Goal: Find specific page/section: Find specific page/section

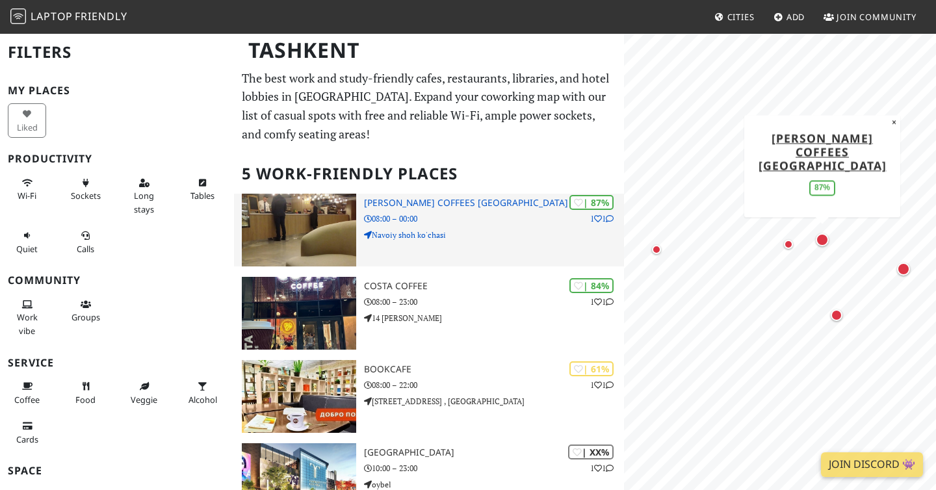
click at [509, 217] on p "08:00 – 00:00" at bounding box center [494, 219] width 260 height 12
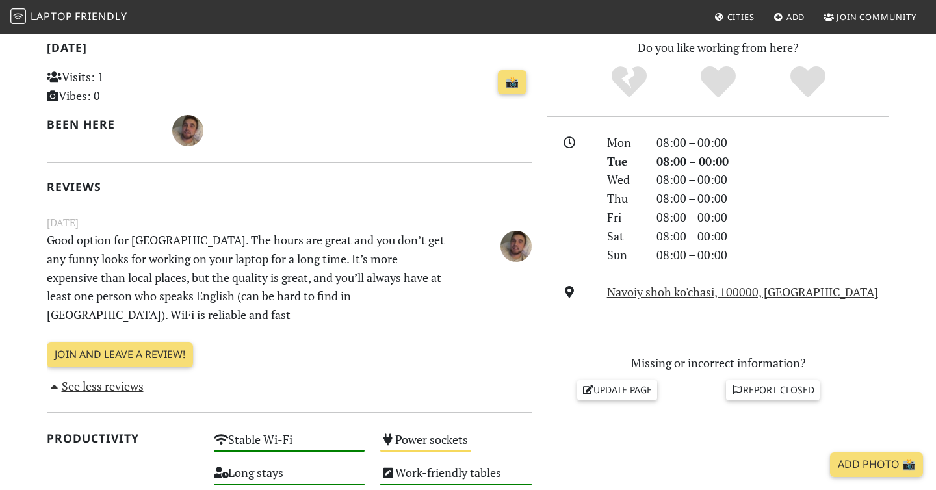
scroll to position [284, 0]
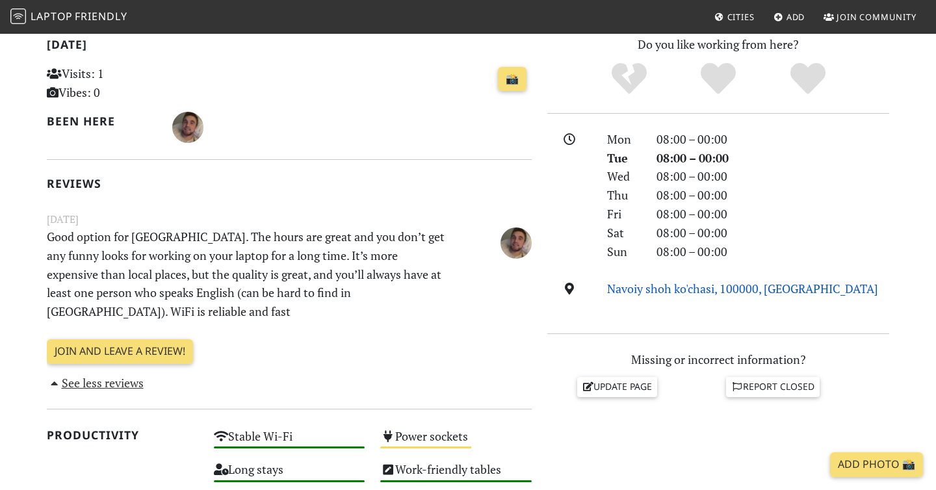
click at [635, 289] on link "Navoiy shoh ko'chasi, 100000, Tashkent" at bounding box center [742, 289] width 271 height 16
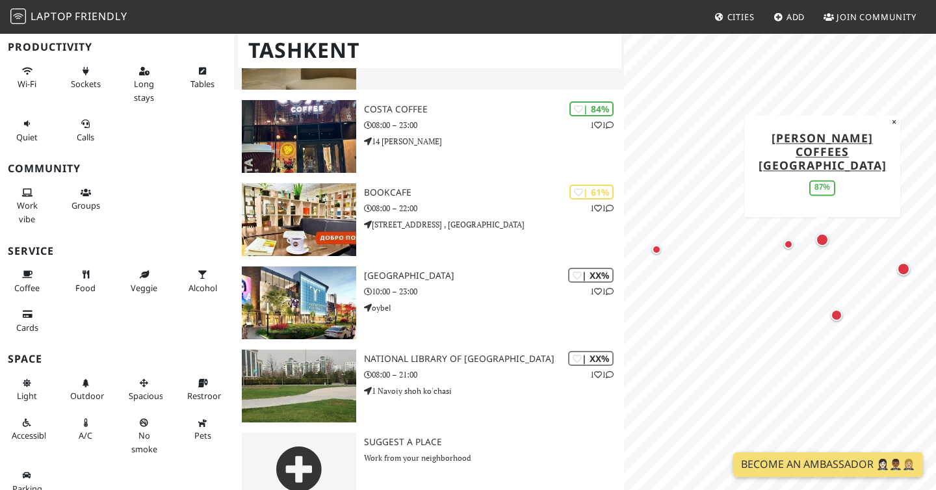
scroll to position [178, 0]
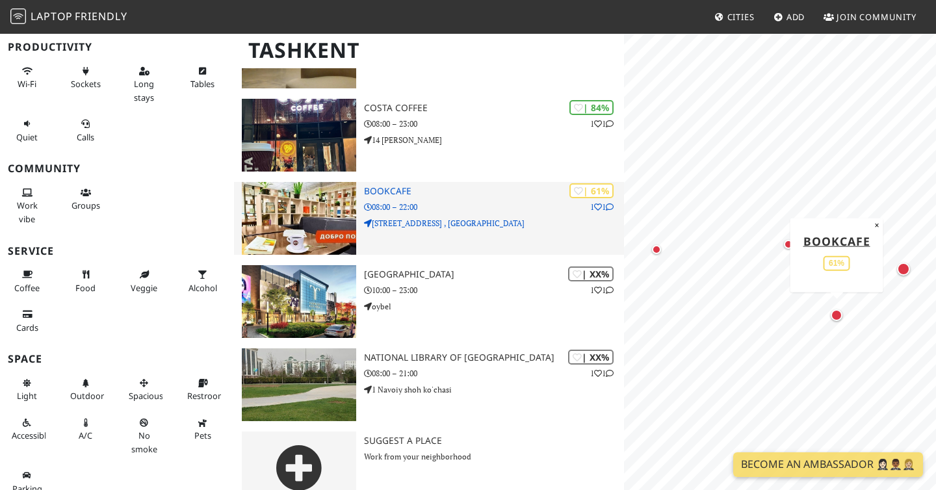
click at [377, 189] on h3 "BookCafe" at bounding box center [494, 191] width 260 height 11
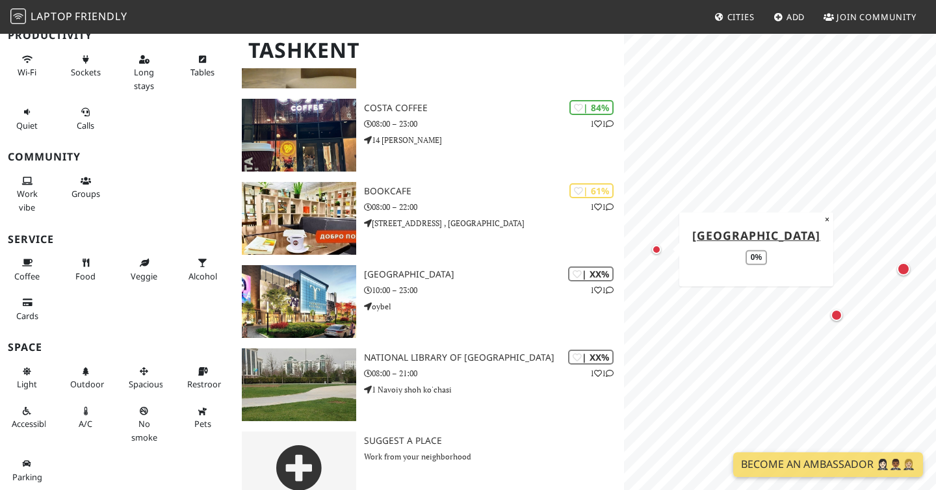
scroll to position [202, 0]
